Goal: Task Accomplishment & Management: Manage account settings

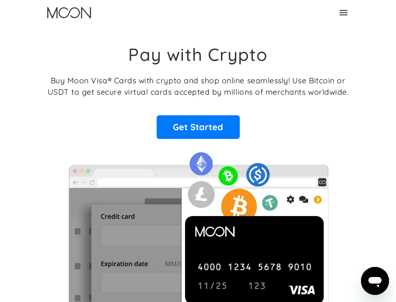
click at [343, 12] on icon at bounding box center [343, 12] width 11 height 11
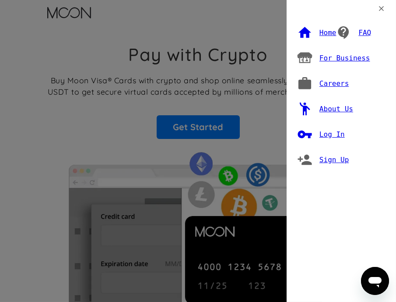
click at [331, 134] on div "Log In" at bounding box center [332, 134] width 25 height 9
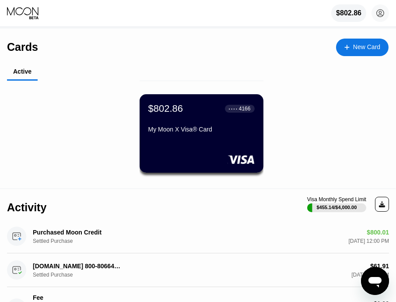
click at [186, 141] on div "$802.86 ● ● ● ● 4166 My Moon X Visa® Card" at bounding box center [202, 133] width 124 height 78
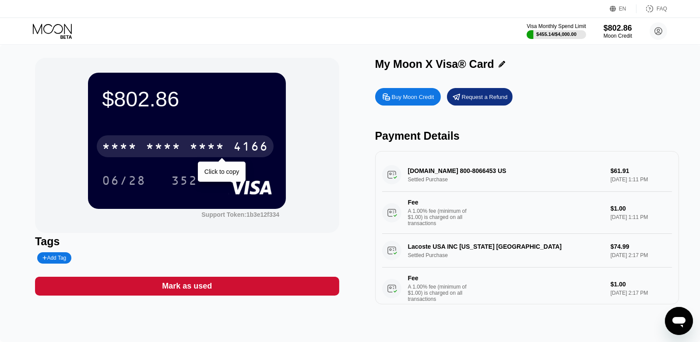
click at [250, 148] on div "4166" at bounding box center [250, 148] width 35 height 14
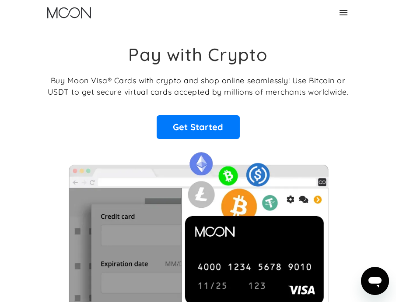
drag, startPoint x: 384, startPoint y: 127, endPoint x: 374, endPoint y: 113, distance: 16.5
click at [381, 122] on section "Pay with Crypto Buy Moon Visa® Cards with crypto and shop online seamlessly! Us…" at bounding box center [198, 184] width 396 height 318
click at [344, 17] on icon at bounding box center [343, 12] width 11 height 11
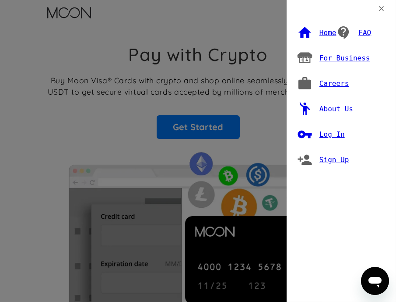
click at [327, 132] on div "Log In" at bounding box center [332, 134] width 25 height 9
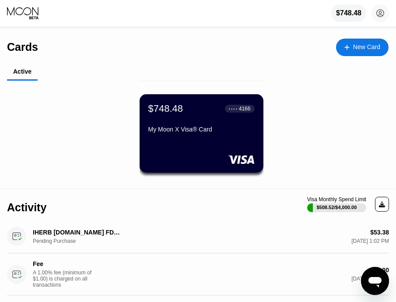
click at [177, 117] on div "$748.48 ● ● ● ● 4166 My Moon X Visa® Card" at bounding box center [201, 119] width 106 height 33
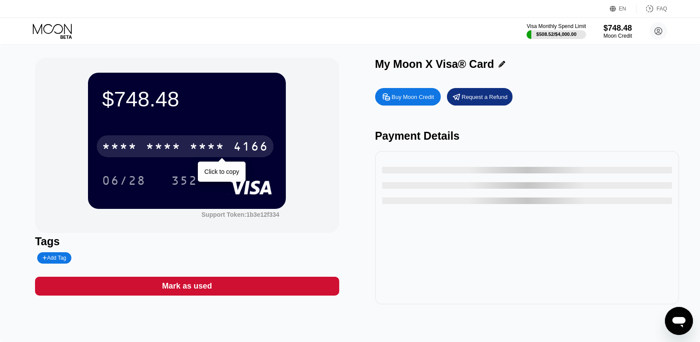
click at [180, 148] on div "* * * *" at bounding box center [163, 148] width 35 height 14
